Goal: Transaction & Acquisition: Purchase product/service

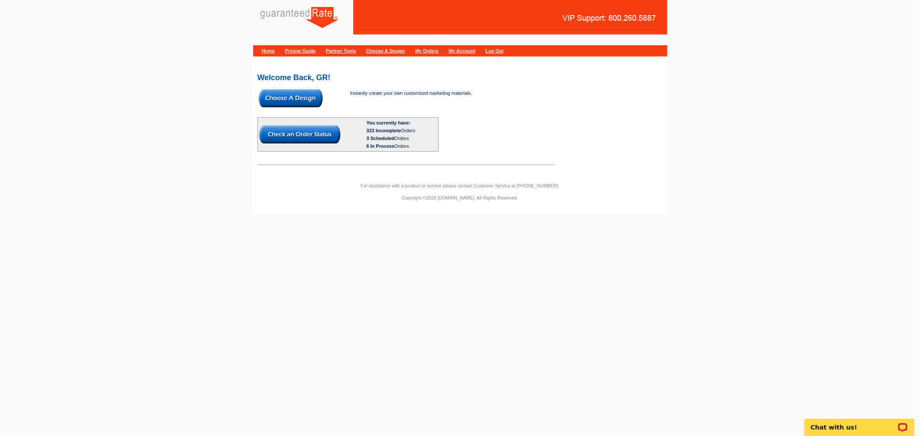
click at [292, 96] on img at bounding box center [291, 98] width 64 height 18
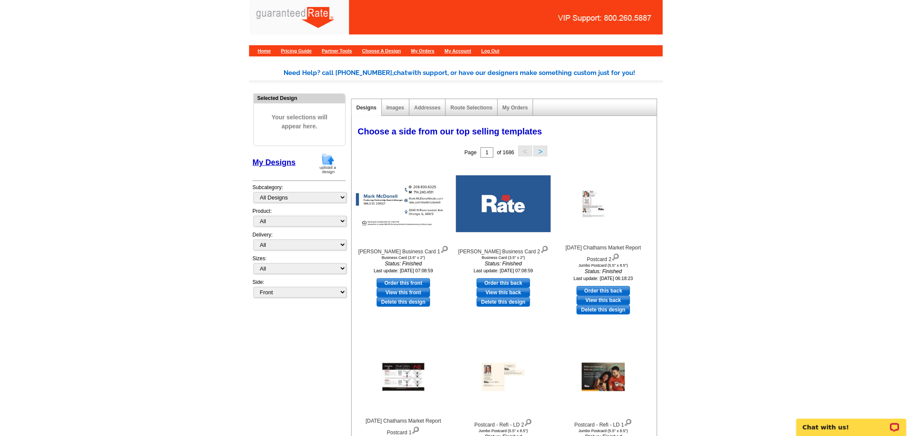
click at [326, 162] on img at bounding box center [328, 164] width 22 height 22
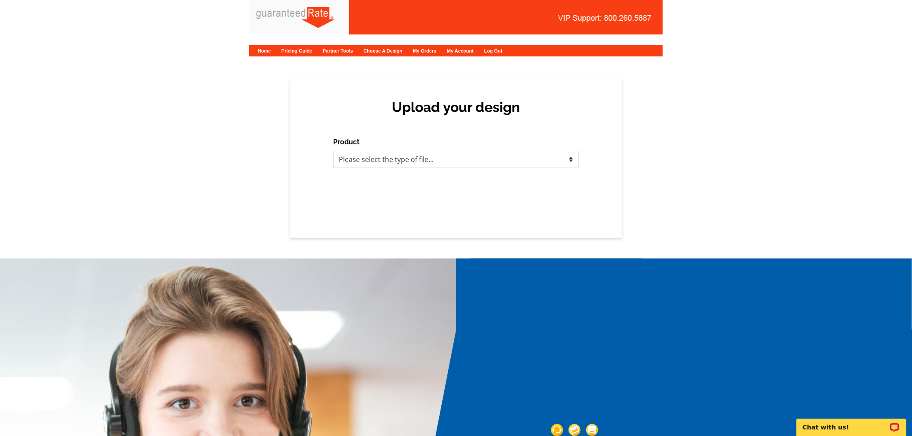
click at [484, 158] on select "Please select the type of file... Postcards Calendars Business Cards Letters an…" at bounding box center [456, 159] width 246 height 17
select select "1"
click at [333, 151] on select "Please select the type of file... Postcards Calendars Business Cards Letters an…" at bounding box center [456, 159] width 246 height 17
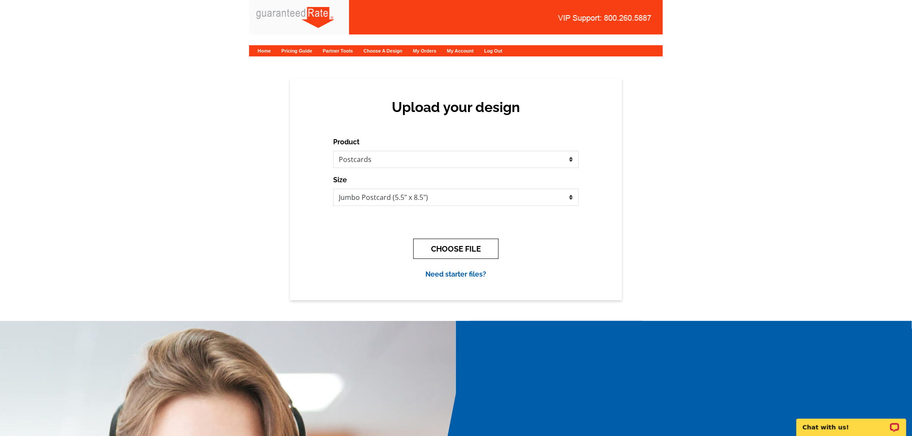
click at [456, 248] on button "CHOOSE FILE" at bounding box center [455, 249] width 85 height 20
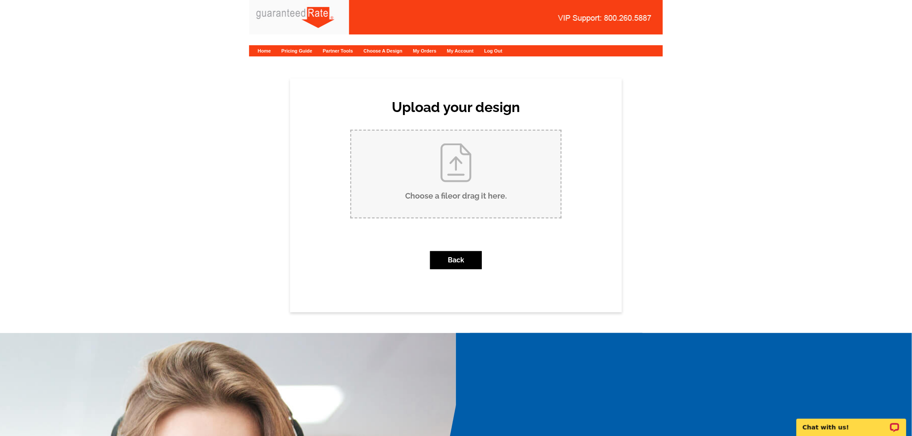
click at [474, 180] on input "Choose a file or drag it here ." at bounding box center [456, 174] width 210 height 87
type input "C:\fakepath\July 2025 Short Hills Market Report Postcard.pdf"
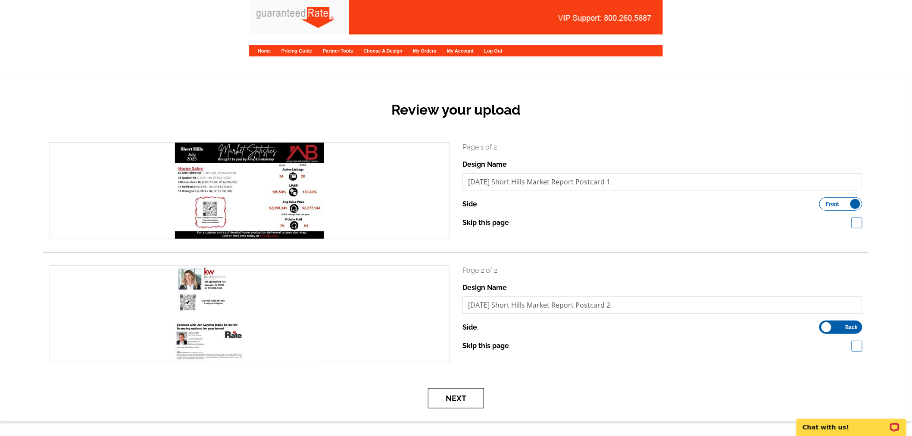
click at [454, 391] on button "Next" at bounding box center [456, 398] width 56 height 20
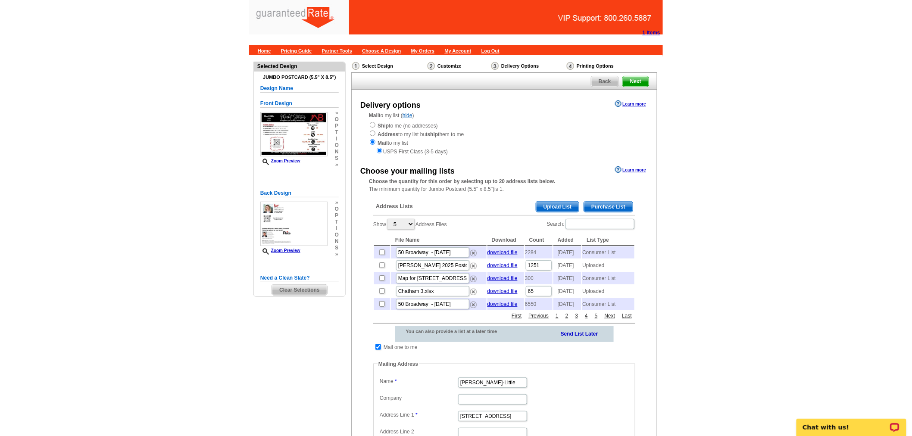
click at [561, 202] on span "Upload List" at bounding box center [557, 207] width 43 height 10
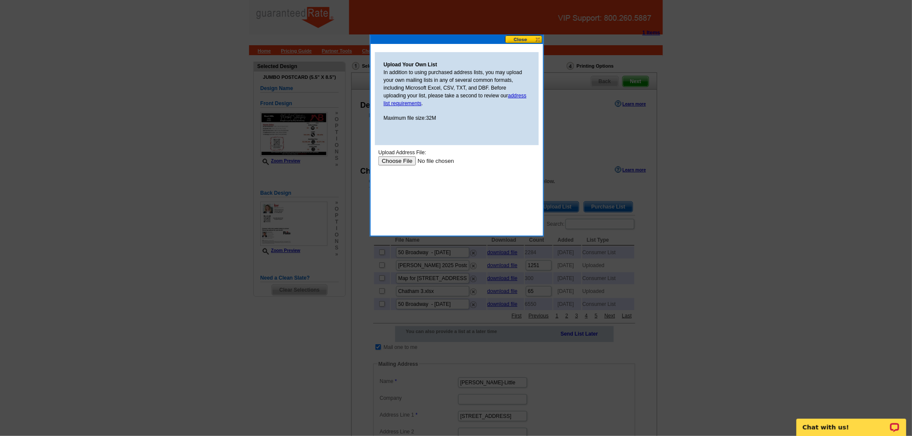
click at [397, 158] on input "file" at bounding box center [432, 160] width 109 height 9
type input "C:\fakepath\Short Hills (7).xlsx"
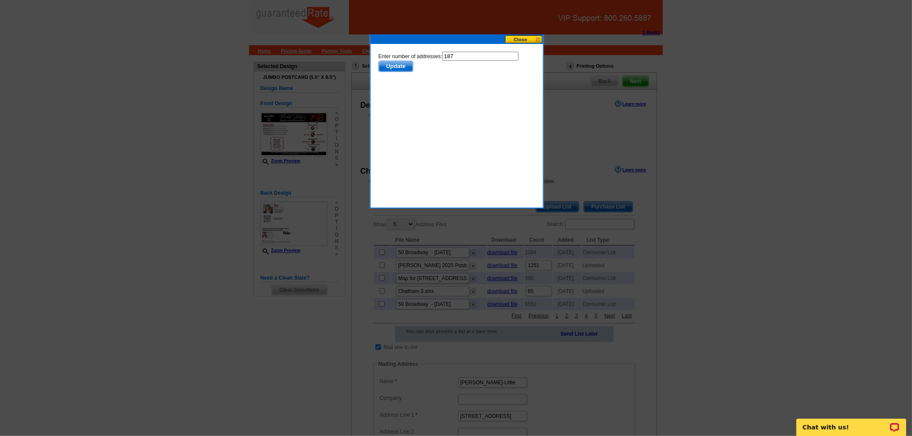
click at [385, 69] on span "Update" at bounding box center [396, 66] width 34 height 10
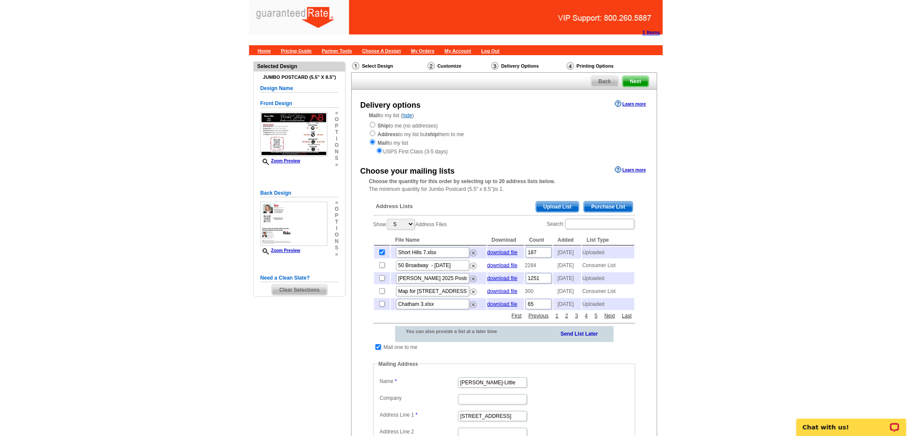
click at [379, 350] on input "checkbox" at bounding box center [378, 347] width 6 height 6
checkbox input "false"
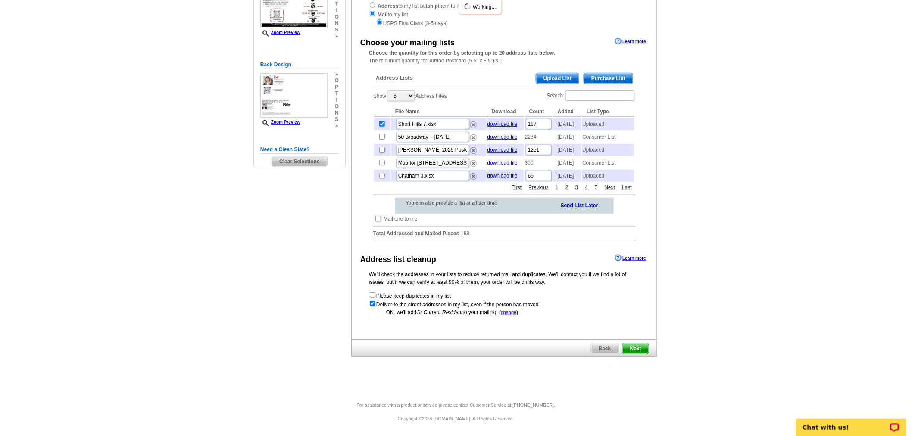
scroll to position [141, 0]
click at [635, 347] on span "Next" at bounding box center [636, 349] width 26 height 10
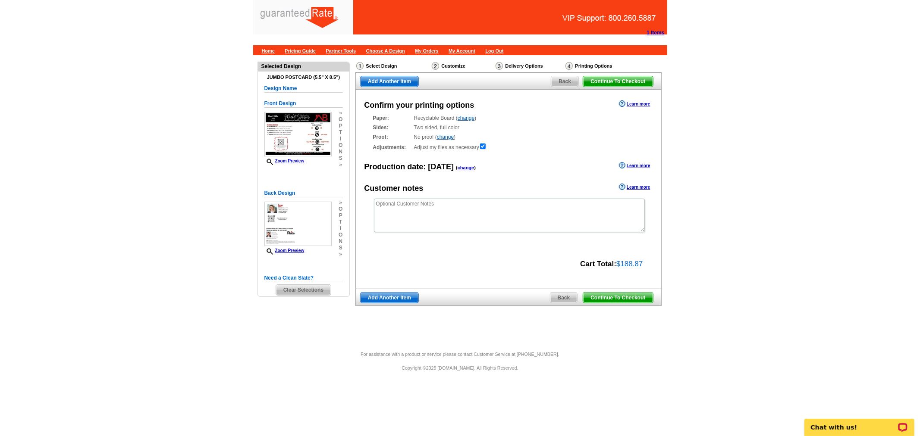
click at [615, 299] on span "Continue To Checkout" at bounding box center [617, 298] width 69 height 10
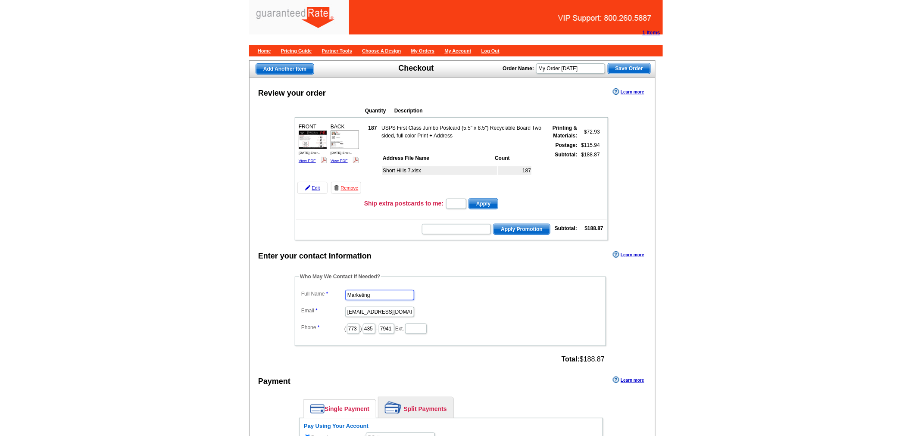
click at [393, 294] on input "Marketing" at bounding box center [379, 295] width 69 height 10
drag, startPoint x: 391, startPoint y: 291, endPoint x: 333, endPoint y: 295, distance: 57.9
click at [333, 295] on dd "Marketing" at bounding box center [450, 294] width 303 height 13
type input "Jocelyn Balint"
type input "jocelyn.balint@rate.com"
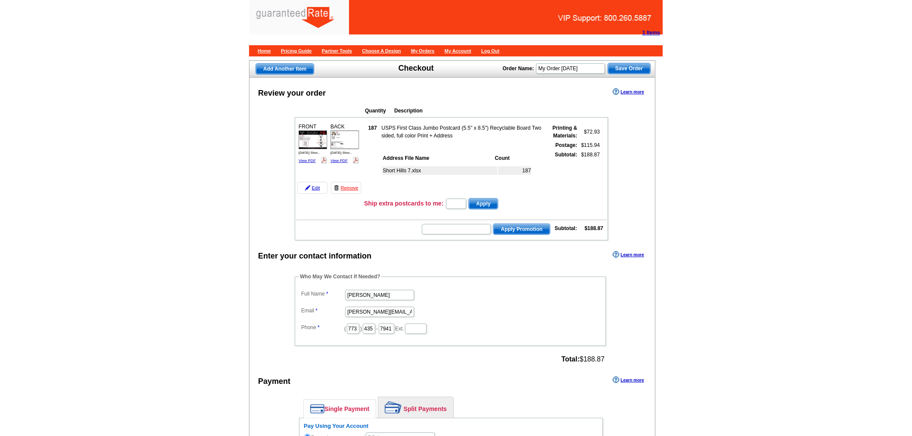
click at [656, 289] on div "Review your order Learn more Quantity Description FRONT 187" at bounding box center [452, 426] width 407 height 697
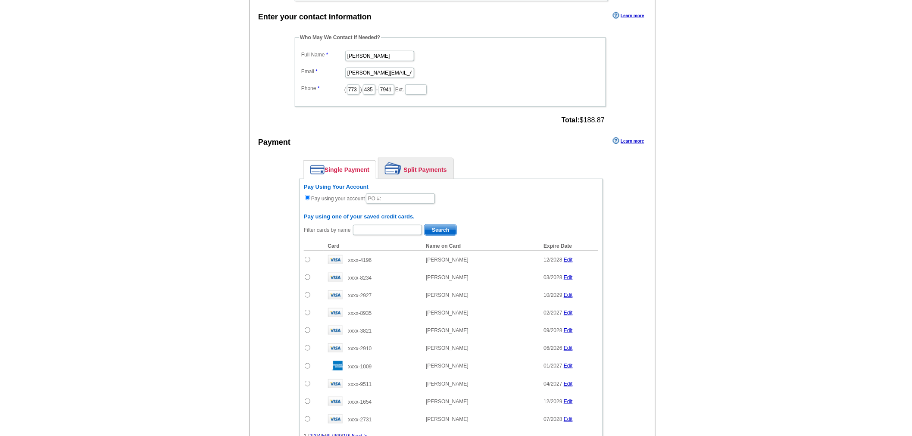
click at [422, 167] on link "Split Payments" at bounding box center [416, 168] width 75 height 21
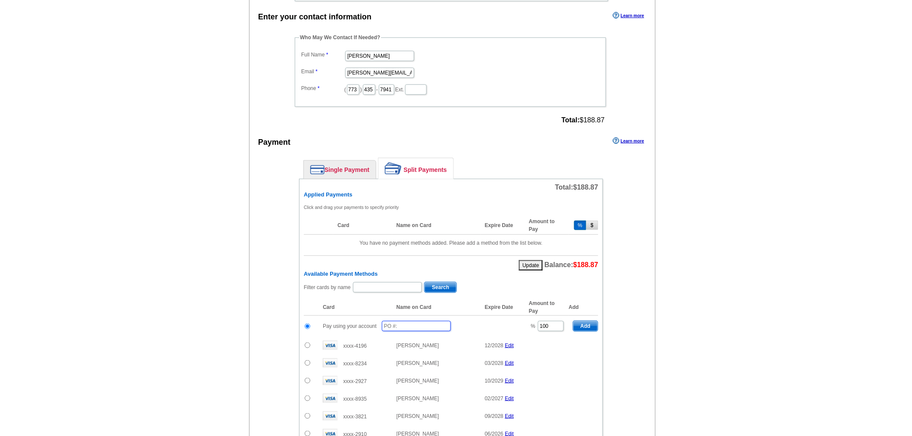
click at [429, 324] on input "text" at bounding box center [416, 326] width 69 height 10
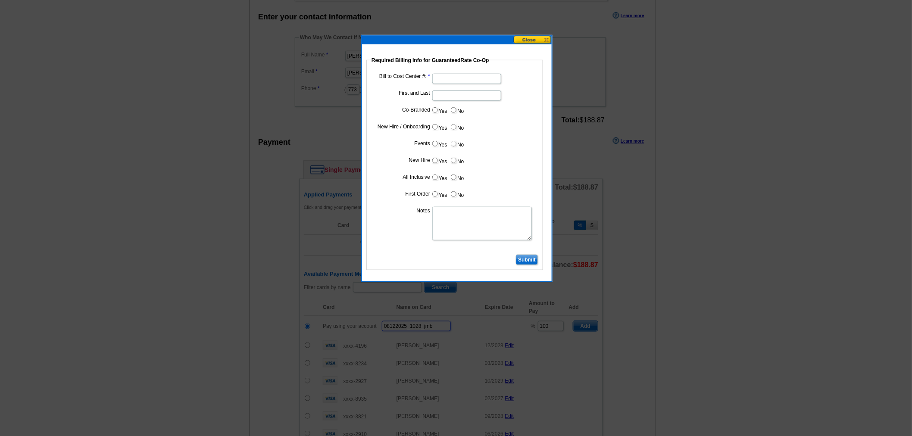
type input "08122025_1028_jmb"
drag, startPoint x: 469, startPoint y: 78, endPoint x: 460, endPoint y: 82, distance: 9.5
click at [469, 78] on input "Bill to Cost Center #:" at bounding box center [466, 79] width 69 height 10
type input "1857"
click at [475, 94] on input "First and Last" at bounding box center [466, 96] width 69 height 10
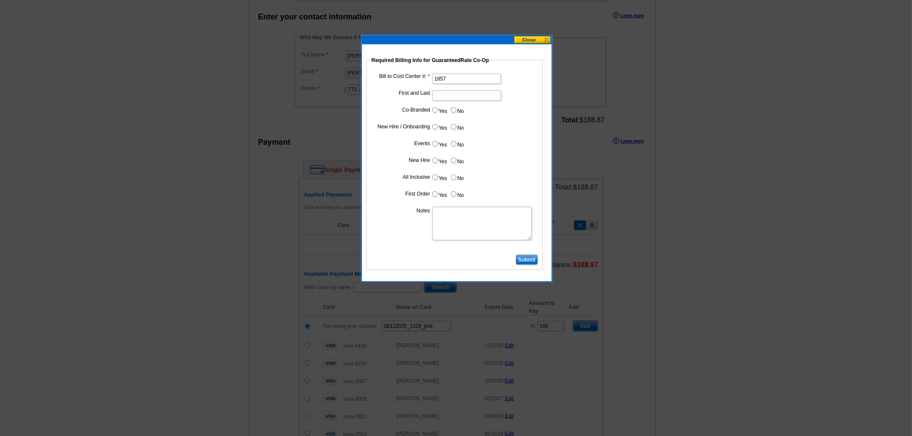
type input "Jon Lamkin"
click at [432, 107] on label "Yes" at bounding box center [440, 110] width 16 height 10
click at [432, 107] on input "Yes" at bounding box center [435, 110] width 6 height 6
radio input "true"
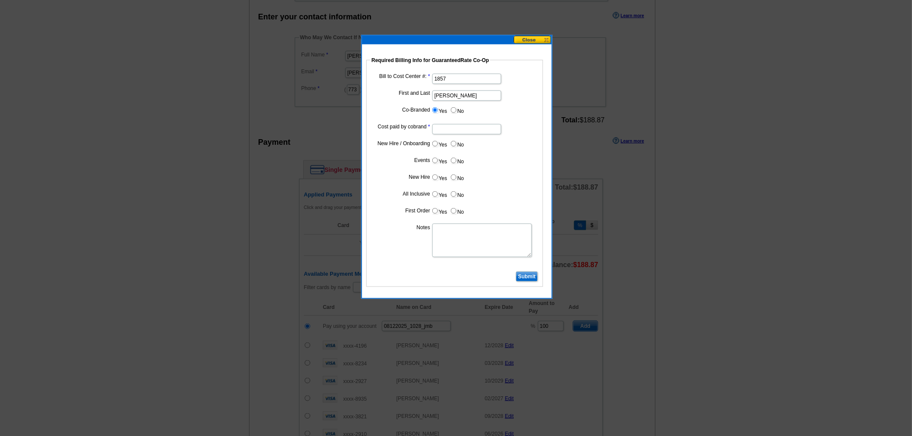
click at [443, 128] on input "Cost paid by cobrand" at bounding box center [466, 129] width 69 height 10
type input "50%"
click at [453, 143] on input "No" at bounding box center [454, 144] width 6 height 6
radio input "true"
click at [455, 158] on input "No" at bounding box center [454, 161] width 6 height 6
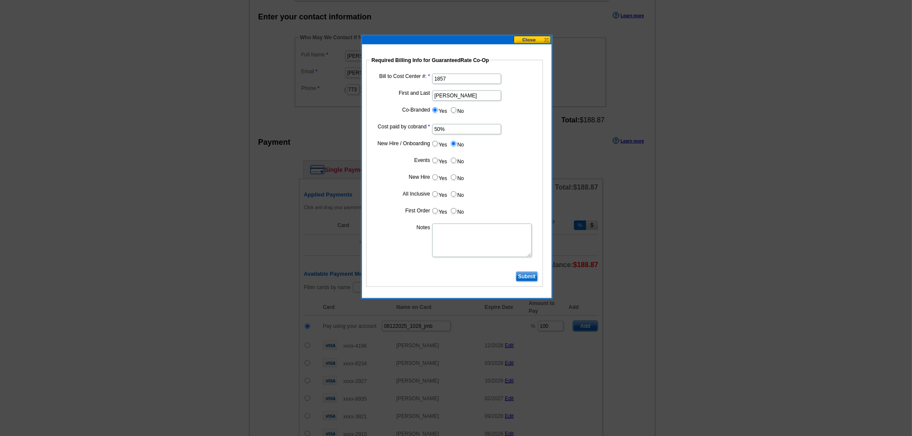
radio input "true"
click at [453, 173] on label "No" at bounding box center [457, 177] width 14 height 10
click at [453, 175] on input "No" at bounding box center [454, 178] width 6 height 6
radio input "true"
click at [456, 193] on label "No" at bounding box center [457, 194] width 14 height 10
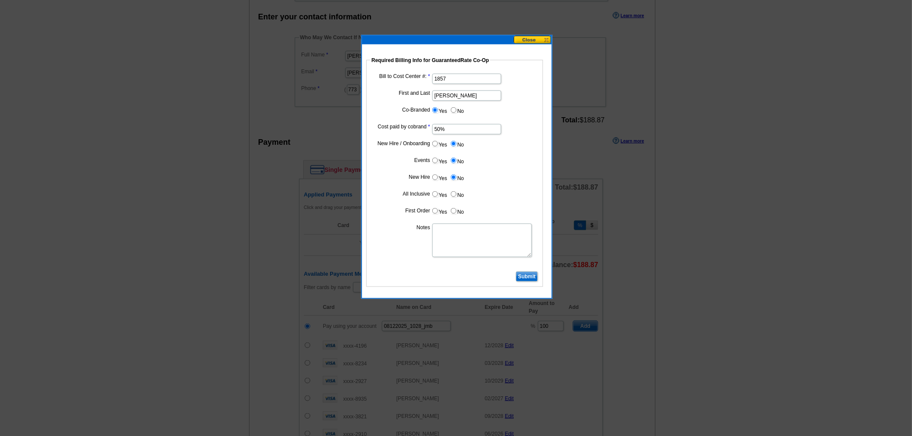
click at [456, 193] on input "No" at bounding box center [454, 194] width 6 height 6
radio input "true"
click at [460, 213] on label "No" at bounding box center [457, 211] width 14 height 10
click at [457, 213] on input "No" at bounding box center [454, 211] width 6 height 6
radio input "true"
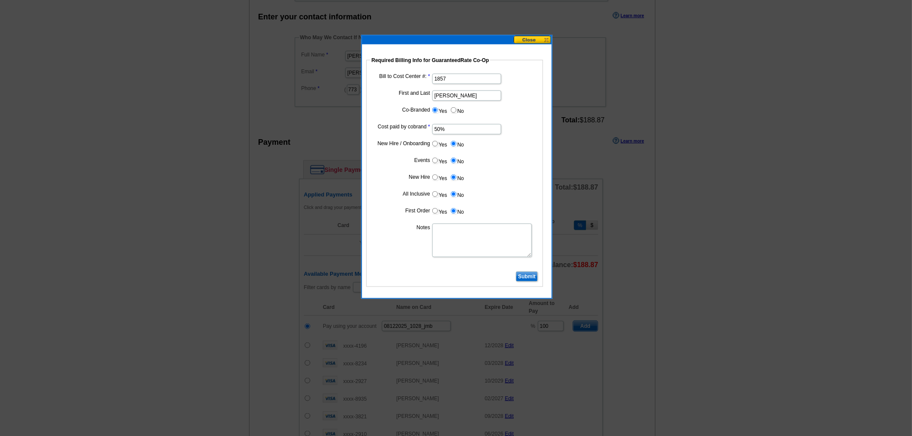
click at [529, 275] on input "Submit" at bounding box center [527, 277] width 22 height 10
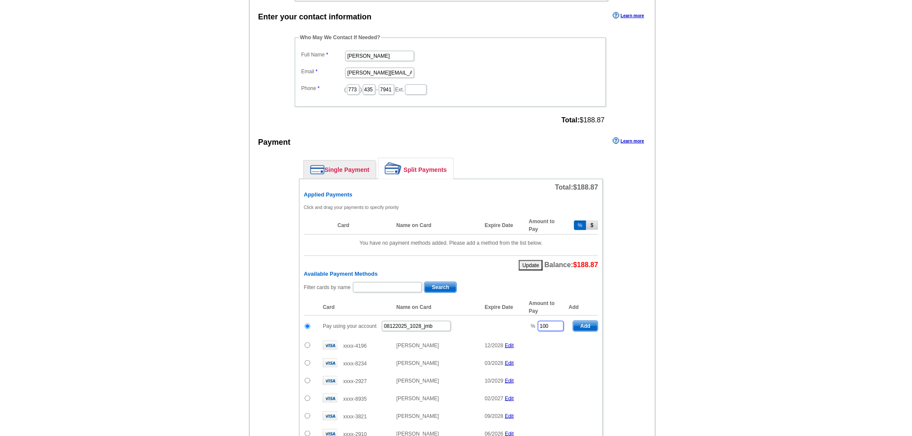
drag, startPoint x: 552, startPoint y: 320, endPoint x: 521, endPoint y: 322, distance: 31.1
click at [521, 322] on tr "Pay using your account 08122025_1028_jmb % 100 Add" at bounding box center [451, 326] width 294 height 21
click at [589, 321] on span "Add" at bounding box center [585, 326] width 25 height 10
type input "100"
radio input "false"
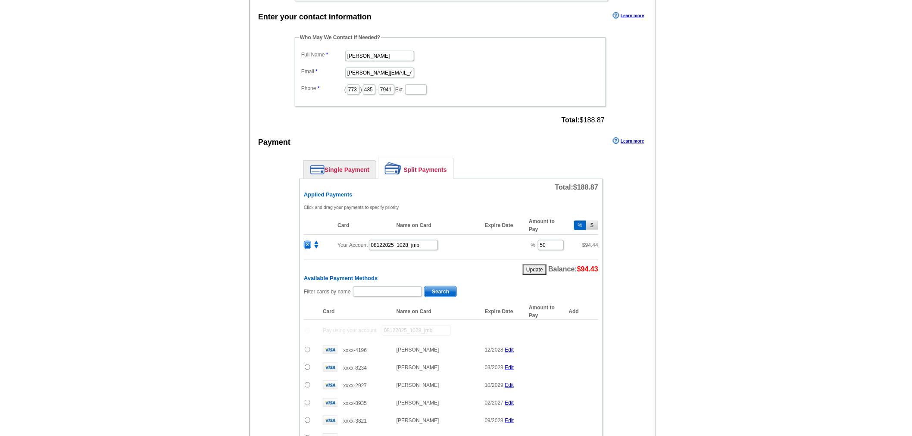
click at [367, 279] on div "Available Payment Methods Filter cards by name Search Card Name on Card Expire …" at bounding box center [451, 409] width 294 height 269
click at [367, 287] on input "text" at bounding box center [387, 292] width 69 height 10
type input "Amy B"
click at [438, 290] on span "Search" at bounding box center [441, 292] width 32 height 10
click at [304, 342] on div "Total: $188.87 Applied Payments Click and drag your payments to specify priorit…" at bounding box center [451, 306] width 304 height 254
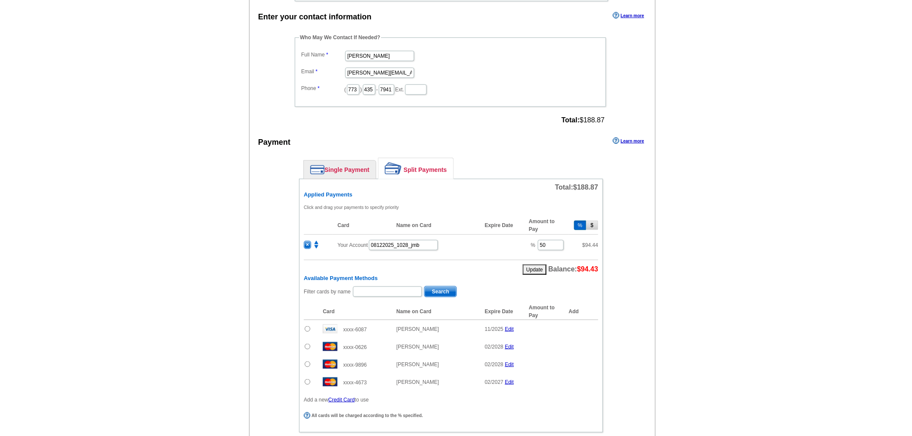
click at [305, 344] on input "radio" at bounding box center [308, 347] width 6 height 6
click at [591, 343] on span "Add" at bounding box center [585, 348] width 25 height 10
radio input "false"
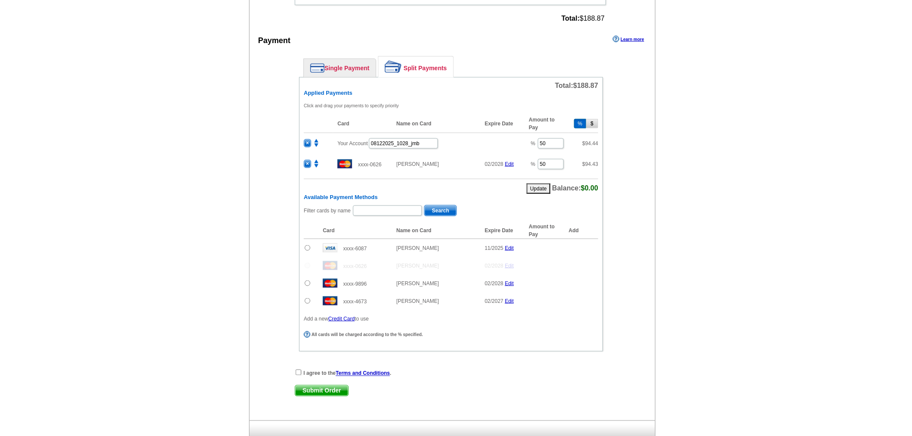
scroll to position [388, 0]
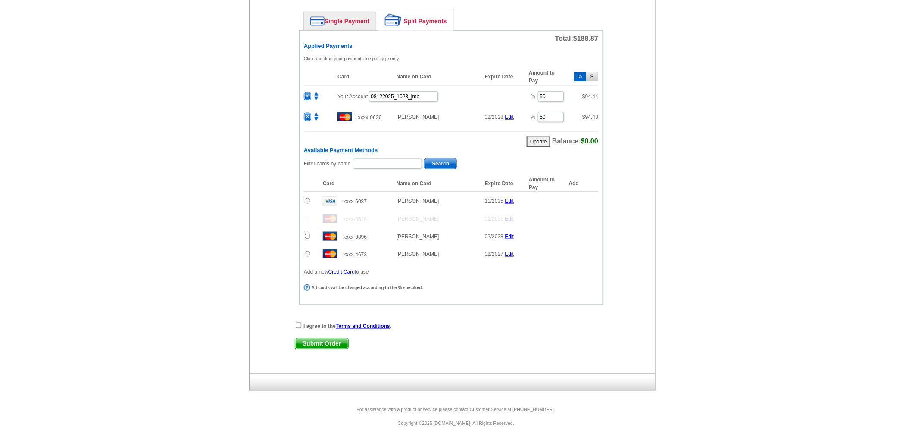
click at [302, 322] on div "I agree to the Terms and Conditions ." at bounding box center [451, 326] width 313 height 9
click at [294, 322] on div "I agree to the Terms and Conditions . Submit Order Submit Order" at bounding box center [451, 339] width 347 height 35
click at [299, 323] on input "checkbox" at bounding box center [299, 326] width 6 height 6
checkbox input "true"
click at [322, 339] on span "Submit Order" at bounding box center [321, 344] width 53 height 10
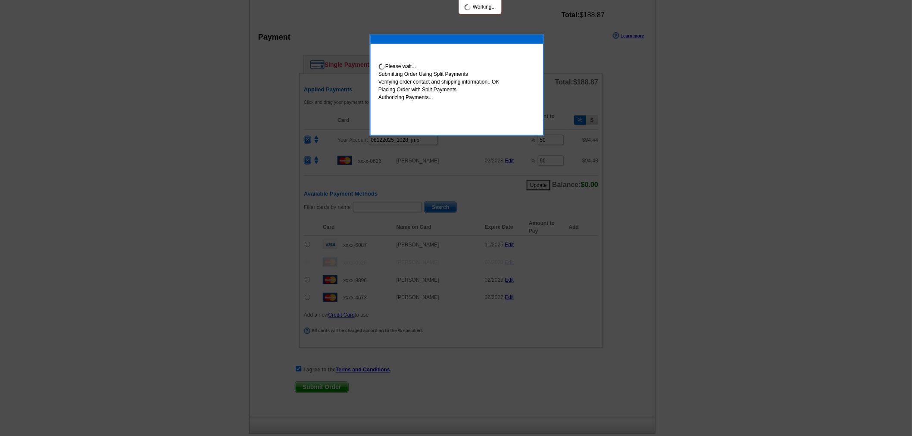
scroll to position [432, 0]
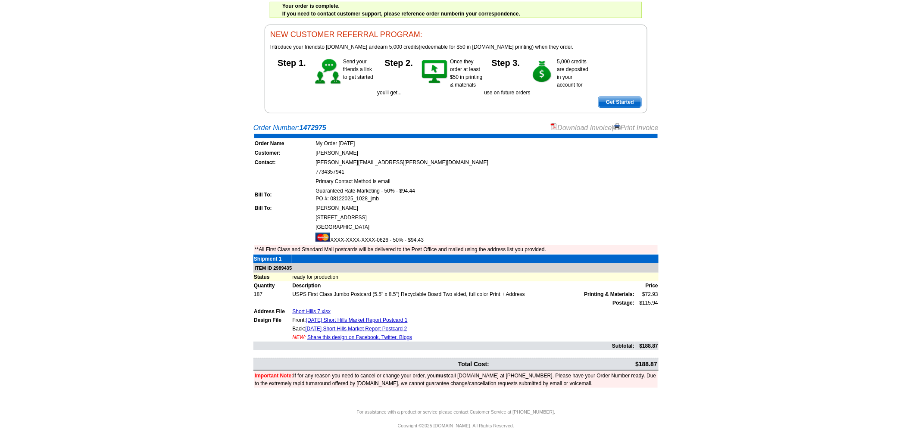
click at [566, 128] on link "Download Invoice" at bounding box center [581, 127] width 61 height 7
